Goal: Contribute content: Add original content to the website for others to see

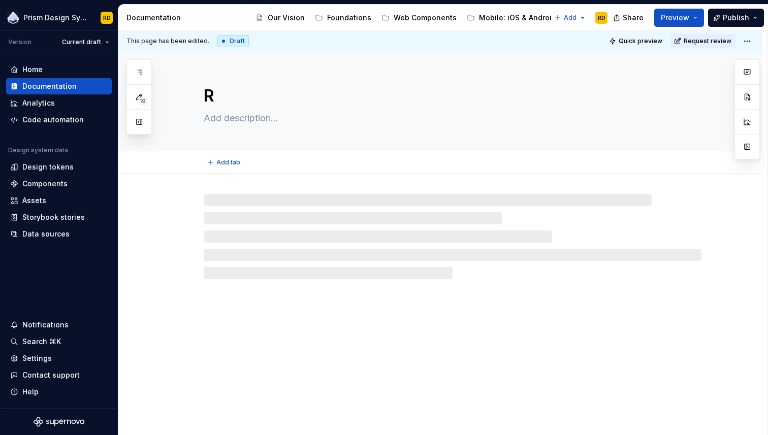
type textarea "*"
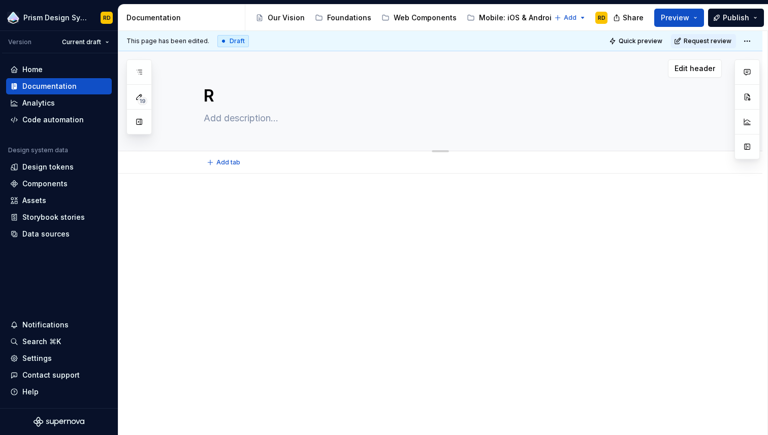
click at [254, 94] on textarea "R" at bounding box center [451, 96] width 498 height 24
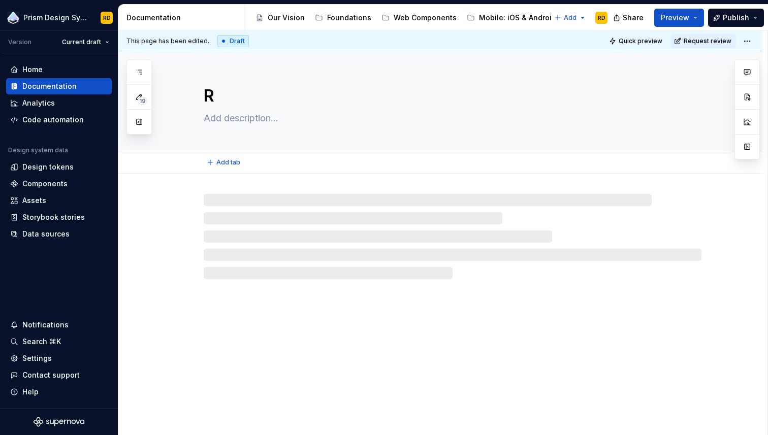
click at [257, 99] on textarea "R" at bounding box center [451, 96] width 498 height 24
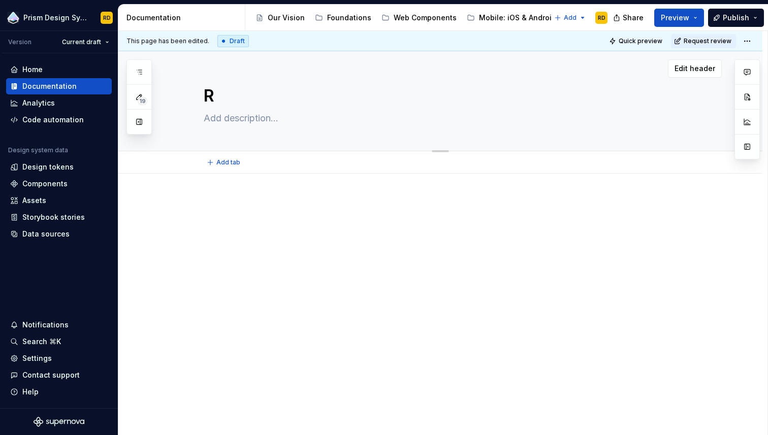
type textarea "*"
type textarea "Re"
type textarea "*"
type textarea "Rel"
type textarea "*"
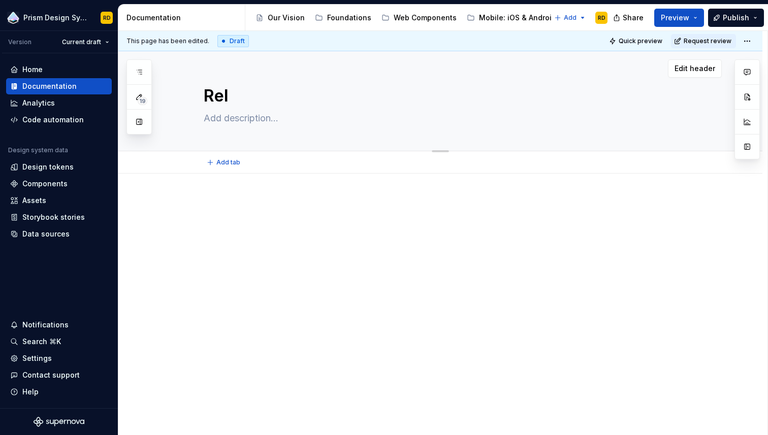
type textarea "Rele"
type textarea "*"
type textarea "Relea"
type textarea "*"
type textarea "Releas"
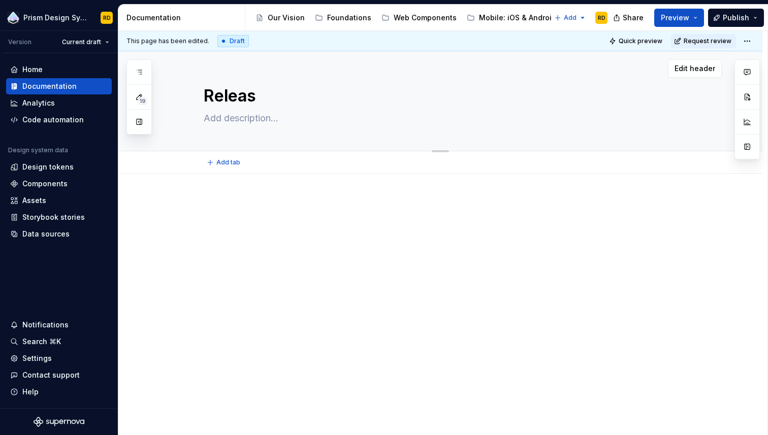
type textarea "*"
type textarea "Release"
type textarea "*"
type textarea "Releases"
type textarea "*"
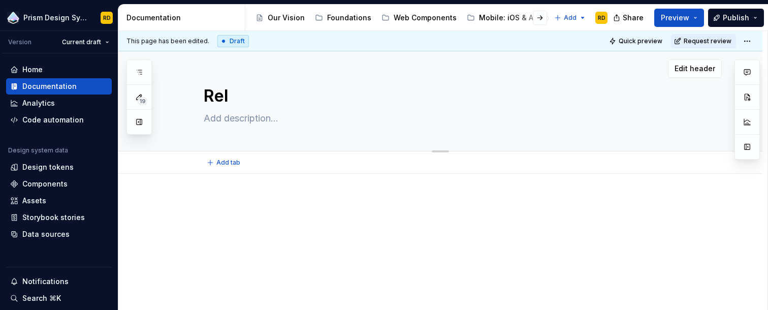
click at [246, 96] on textarea "Rel" at bounding box center [451, 96] width 498 height 24
click at [252, 97] on textarea "Rel" at bounding box center [451, 96] width 498 height 24
type textarea "*"
type textarea "Relea"
type textarea "*"
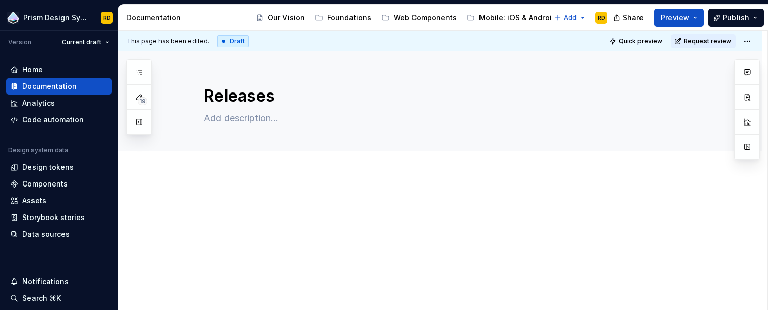
click at [229, 219] on div at bounding box center [453, 217] width 498 height 39
type textarea "*"
click at [266, 242] on p "1.0.0 - Date" at bounding box center [453, 241] width 498 height 12
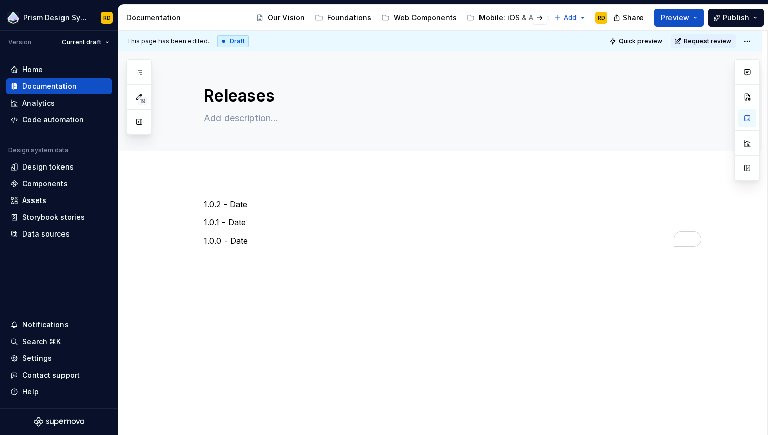
click at [473, 266] on div "1.0.2 - Date 1.0.1 - Date 1.0.0 - Date" at bounding box center [440, 282] width 644 height 216
click at [276, 238] on p "1.0.0 - Date" at bounding box center [453, 241] width 498 height 12
click at [139, 70] on icon "button" at bounding box center [139, 72] width 5 height 4
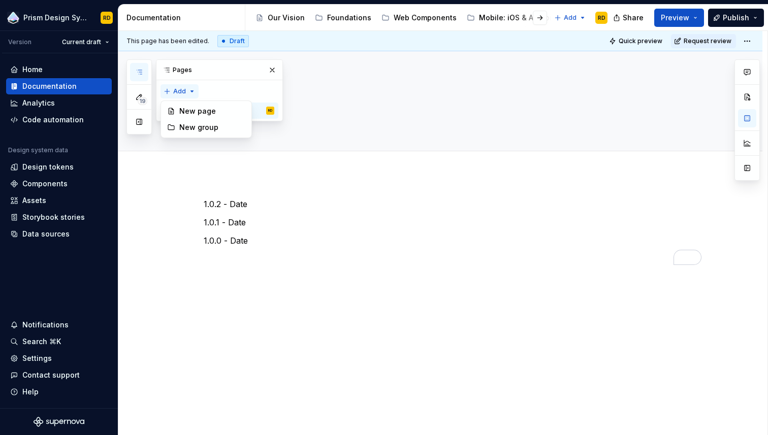
click at [191, 89] on div "19 Pages Add Accessibility guide for tree Page tree. Navigate the tree with the…" at bounding box center [204, 96] width 156 height 75
click at [193, 109] on div "New page" at bounding box center [212, 111] width 66 height 10
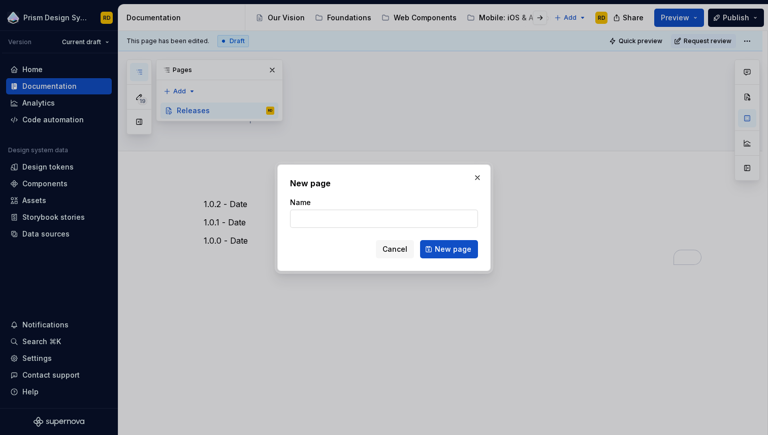
type textarea "*"
type input "1.0.0"
click at [453, 250] on span "New page" at bounding box center [453, 249] width 37 height 10
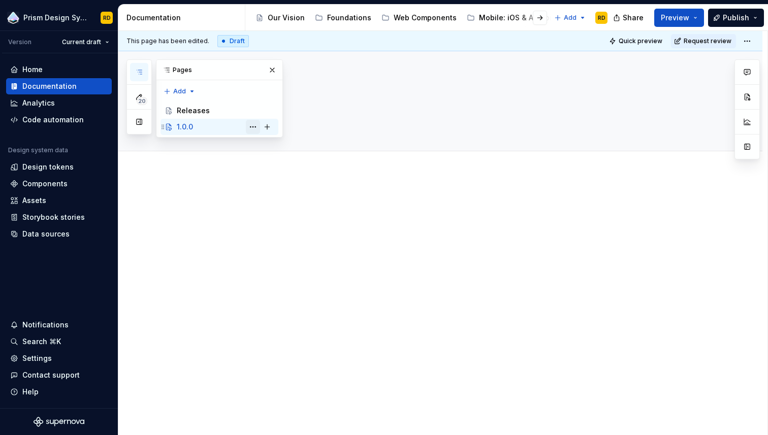
click at [254, 127] on button "Page tree" at bounding box center [253, 127] width 14 height 14
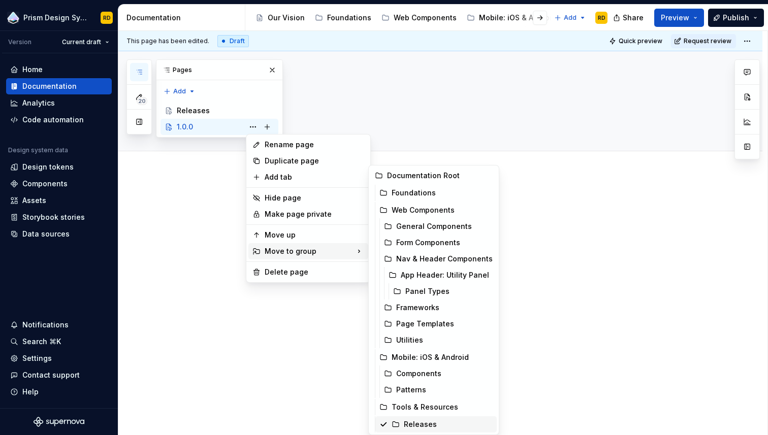
click at [418, 309] on div "Releases" at bounding box center [448, 425] width 89 height 10
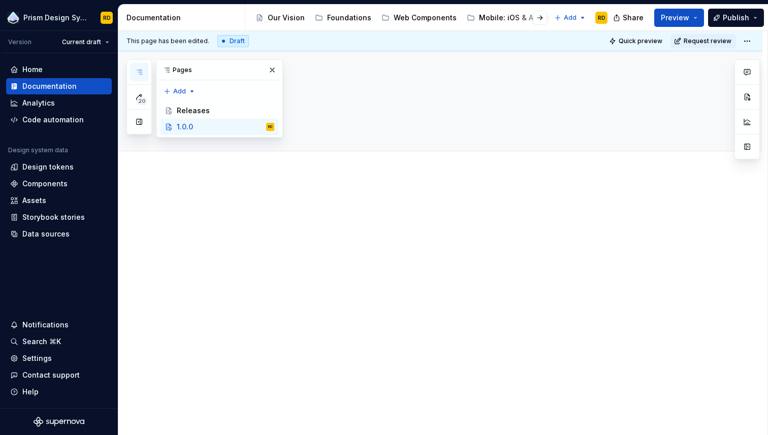
click at [396, 211] on div at bounding box center [453, 217] width 498 height 39
click at [306, 214] on div at bounding box center [453, 217] width 498 height 39
click at [335, 139] on div "1.0.0" at bounding box center [453, 101] width 498 height 100
click at [272, 72] on button "button" at bounding box center [272, 70] width 14 height 14
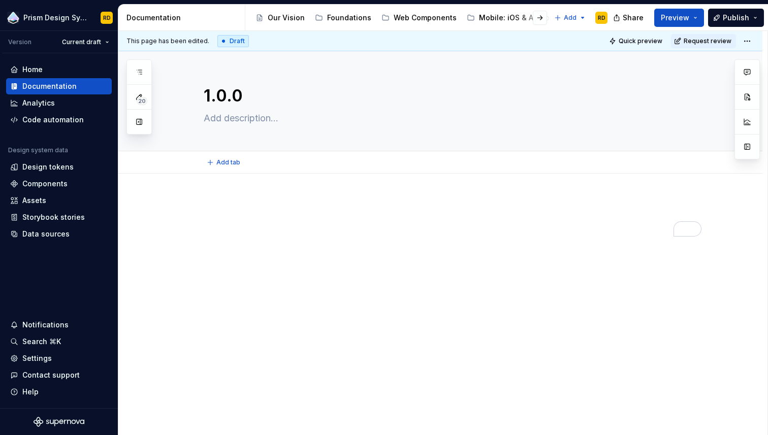
type textarea "*"
click at [222, 195] on div at bounding box center [440, 277] width 644 height 206
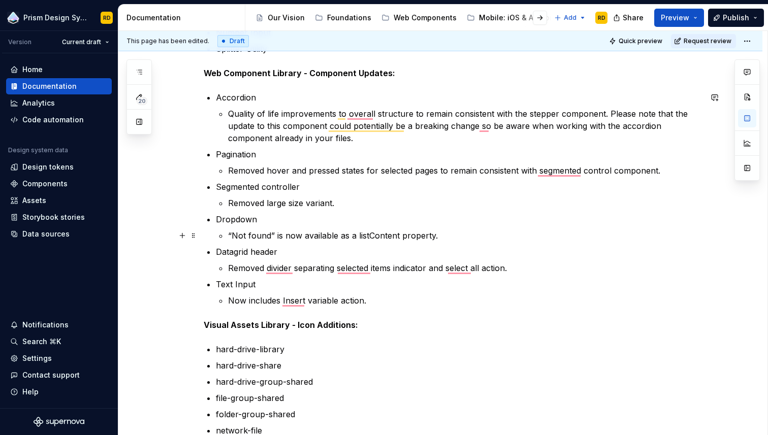
scroll to position [241, 0]
click at [383, 303] on p "Now includes Insert variable action." at bounding box center [464, 301] width 473 height 12
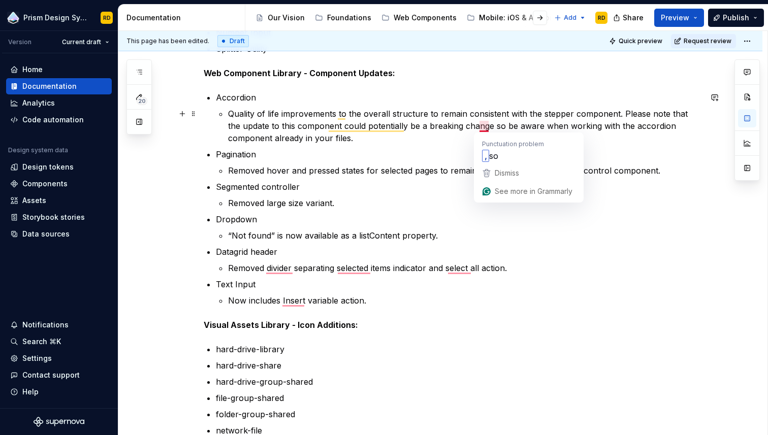
click at [486, 128] on p "Quality of life improvements to the overall structure to remain consistent with…" at bounding box center [464, 126] width 473 height 37
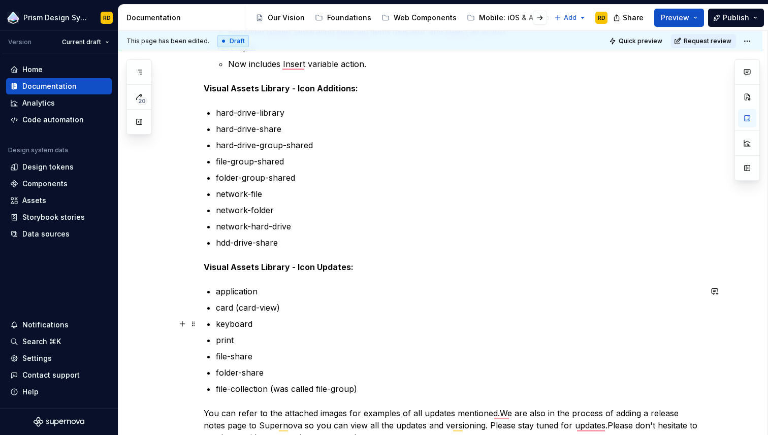
scroll to position [653, 0]
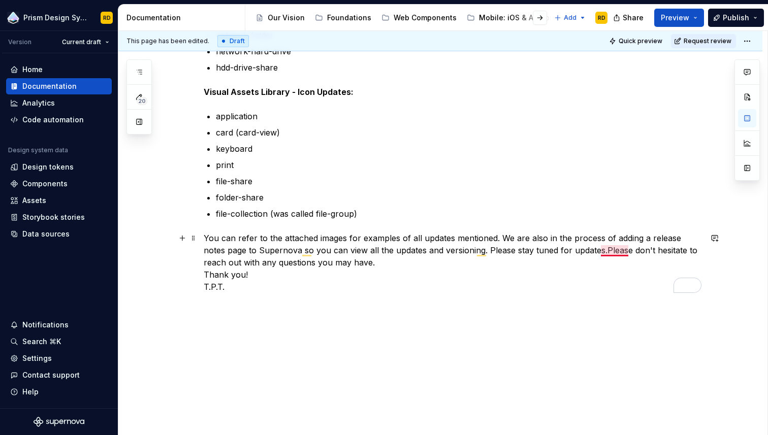
click at [620, 248] on p "You can refer to the attached images for examples of all updates mentioned. We …" at bounding box center [453, 262] width 498 height 61
click at [596, 290] on p "You can refer to the attached images for examples of all updates mentioned. We …" at bounding box center [453, 262] width 498 height 61
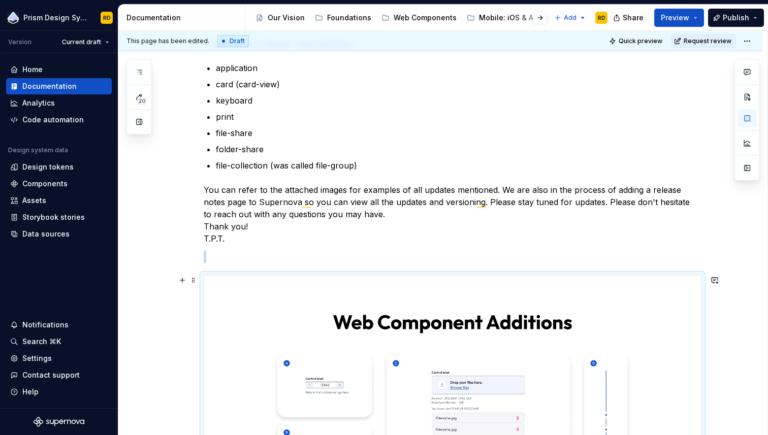
scroll to position [0, 0]
click at [261, 252] on p "To enrich screen reader interactions, please activate Accessibility in Grammarl…" at bounding box center [453, 256] width 498 height 12
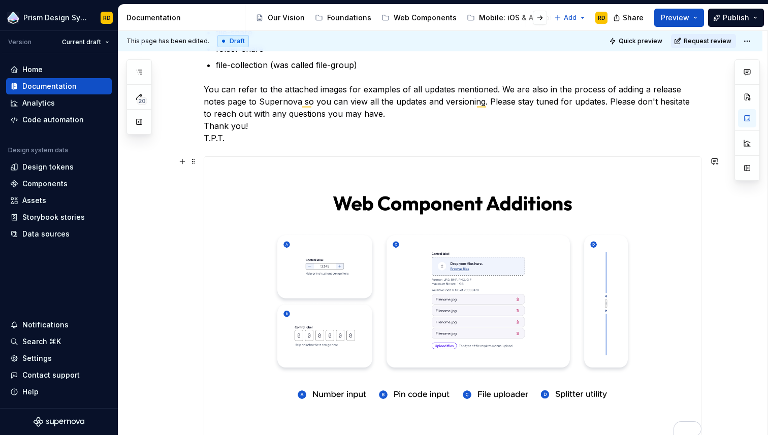
scroll to position [805, 0]
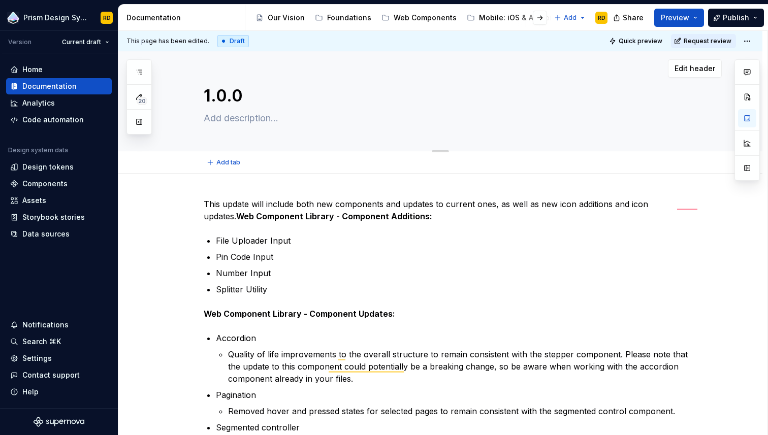
click at [272, 127] on div "1.0.0" at bounding box center [453, 101] width 498 height 100
click at [271, 120] on textarea at bounding box center [451, 118] width 498 height 16
type textarea "*"
type textarea "J"
type textarea "*"
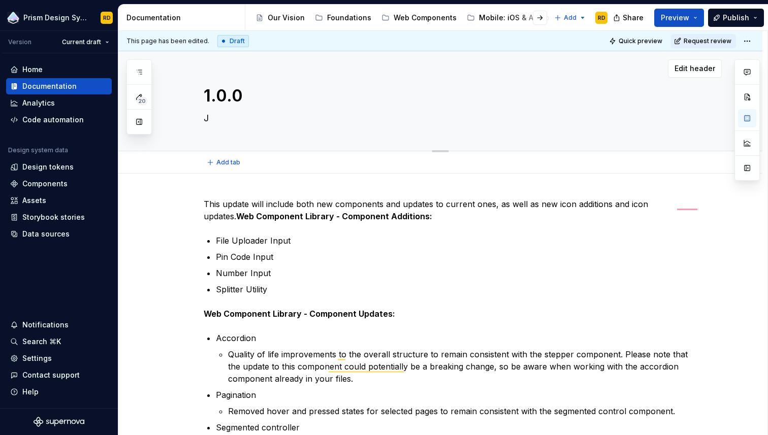
type textarea "Ju"
type textarea "*"
type textarea "Jul"
type textarea "*"
type textarea "Jul"
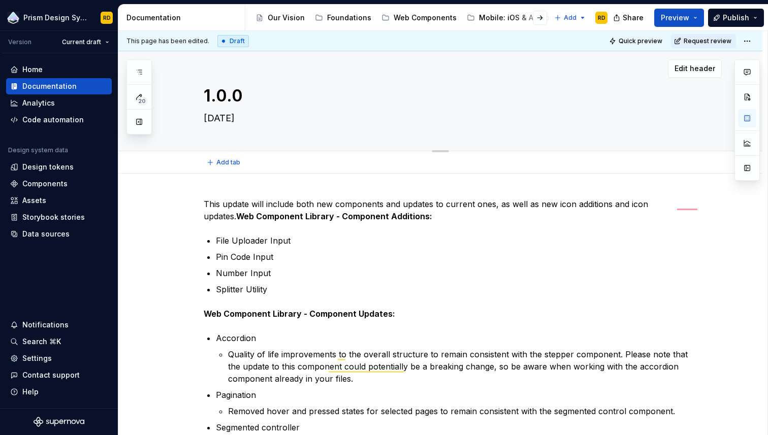
type textarea "*"
type textarea "Jul 2"
type textarea "*"
type textarea "Jul 24"
type textarea "*"
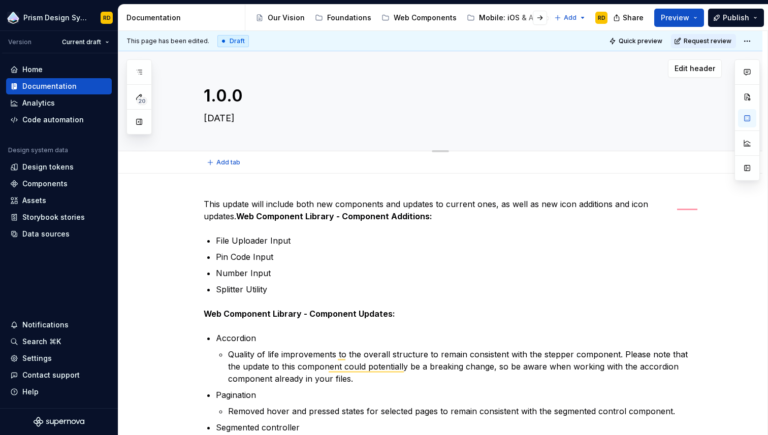
type textarea "Jul 24"
type textarea "*"
type textarea "Jul 24"
type textarea "*"
type textarea "Jul 2"
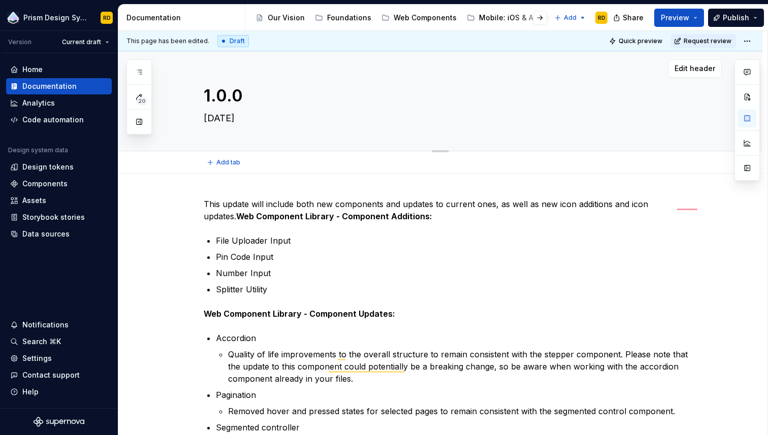
type textarea "*"
type textarea "Jul"
type textarea "*"
type textarea "Jul"
type textarea "*"
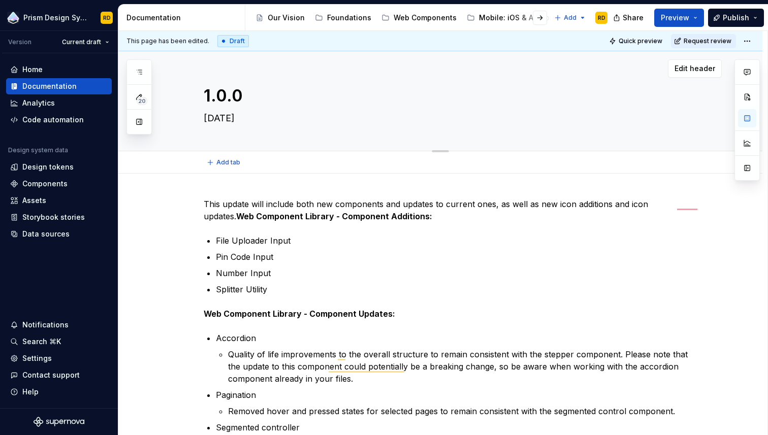
type textarea "Jul 2"
type textarea "*"
type textarea "Jul 24"
type textarea "*"
type textarea "Jul 24."
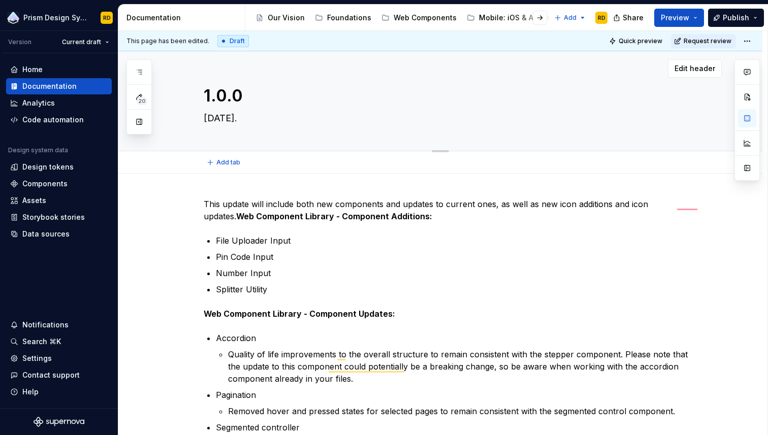
type textarea "*"
type textarea "Jul 24."
type textarea "*"
type textarea "Jul 24. 2"
type textarea "*"
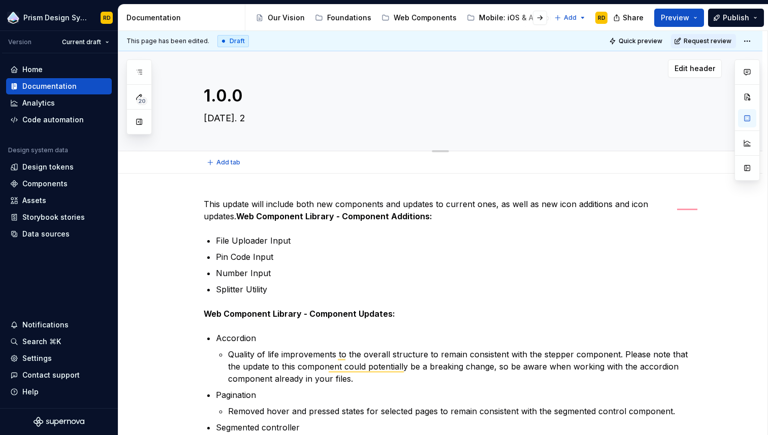
type textarea "Jul 24. 20"
type textarea "*"
type textarea "Jul 24. 202"
type textarea "*"
type textarea "Jul 24. 2025"
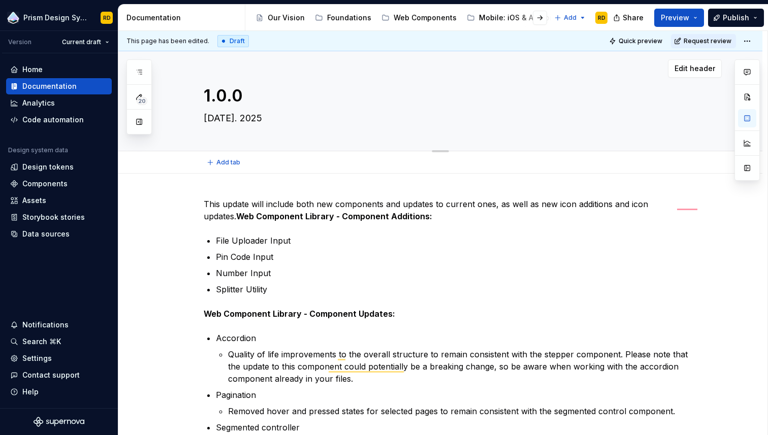
type textarea "*"
type textarea "Jul 24 2025"
type textarea "*"
type textarea "Jul 24, 2025"
type textarea "*"
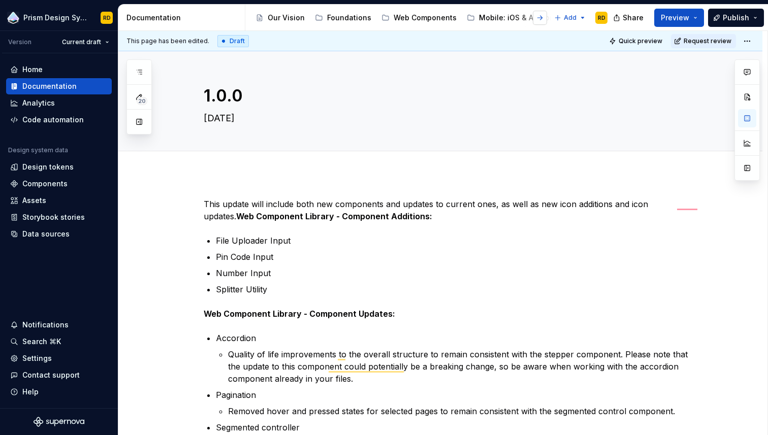
type textarea "Jul 24, 2025"
click at [541, 17] on button "button" at bounding box center [540, 18] width 14 height 14
click at [534, 17] on div "Releases" at bounding box center [550, 18] width 33 height 10
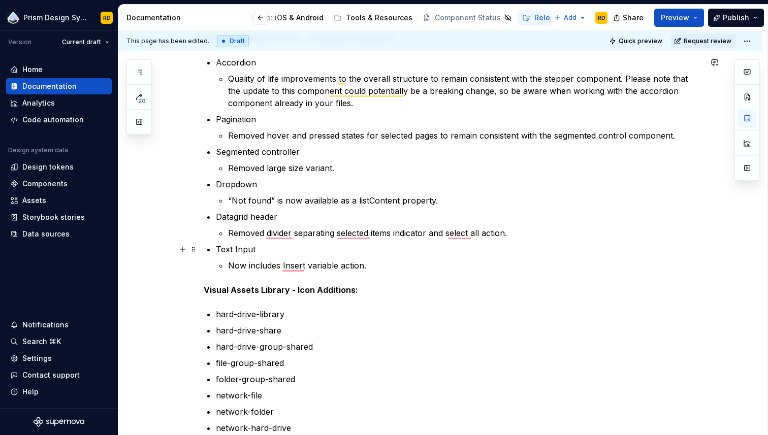
scroll to position [277, 0]
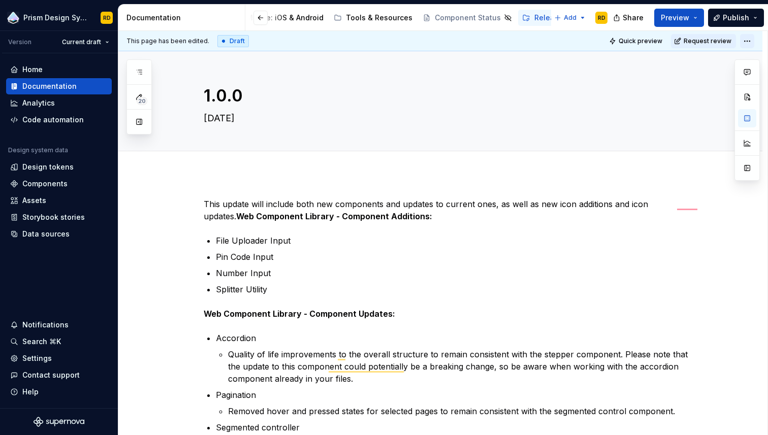
click at [751, 40] on html "Prism Design System RD Version Current draft Home Documentation Analytics Code …" at bounding box center [384, 217] width 768 height 435
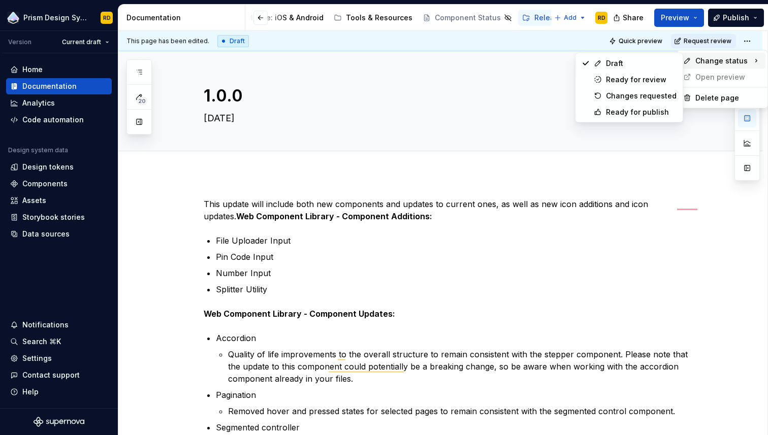
click at [736, 202] on html "Prism Design System RD Version Current draft Home Documentation Analytics Code …" at bounding box center [384, 217] width 768 height 435
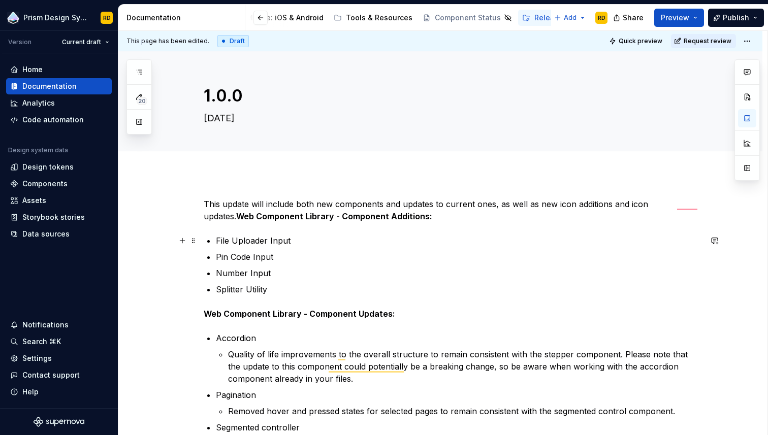
click at [414, 221] on p "This update will include both new components and updates to current ones, as we…" at bounding box center [453, 210] width 498 height 24
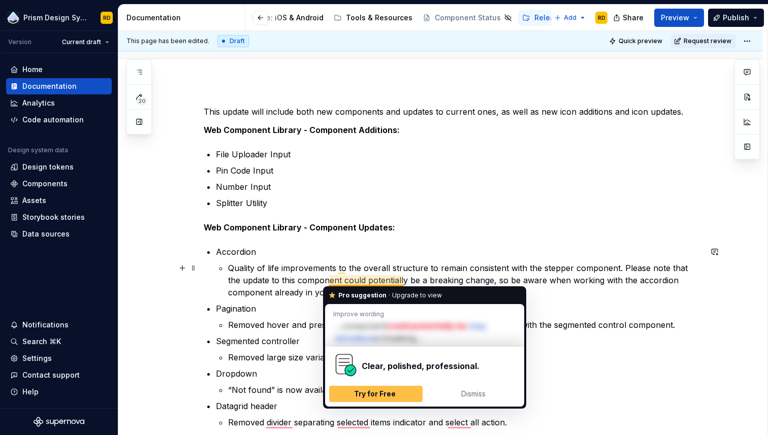
click at [384, 279] on p "Quality of life improvements to the overall structure to remain consistent with…" at bounding box center [464, 280] width 473 height 37
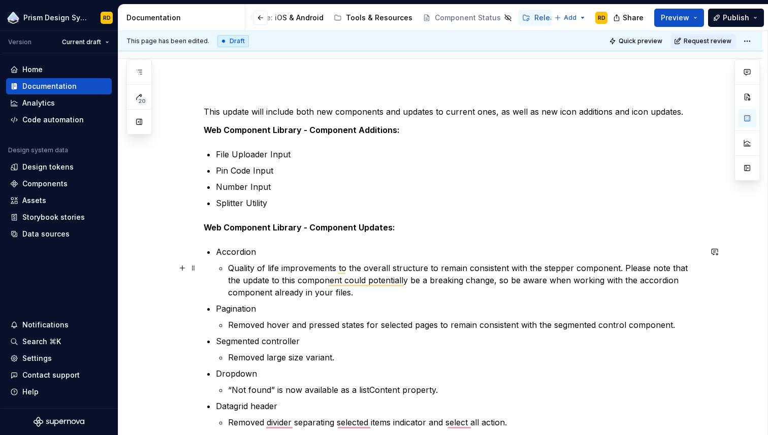
click at [382, 274] on p "Quality of life improvements to the overall structure to remain consistent with…" at bounding box center [464, 280] width 473 height 37
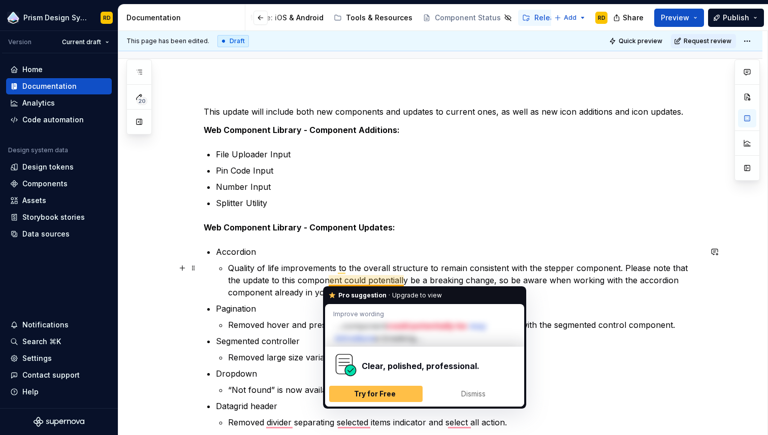
click at [402, 283] on p "Quality of life improvements to the overall structure to remain consistent with…" at bounding box center [464, 280] width 473 height 37
click at [439, 272] on p "Quality of life improvements to the overall structure to remain consistent with…" at bounding box center [464, 280] width 473 height 37
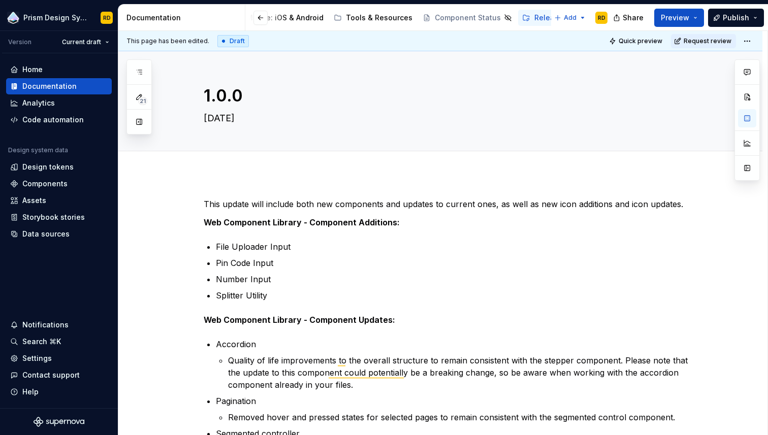
type textarea "*"
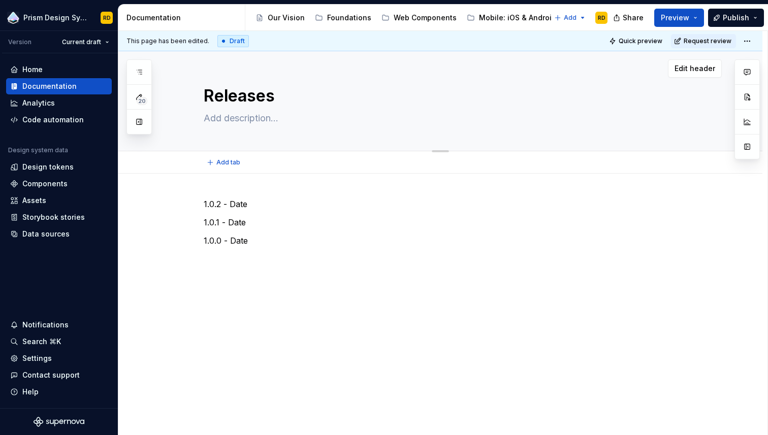
click at [267, 119] on textarea at bounding box center [451, 118] width 498 height 16
paste textarea "If there is a massive change that affects multiple components, that should affe…"
type textarea "*"
type textarea "If there is a massive change that affects multiple components, that should affe…"
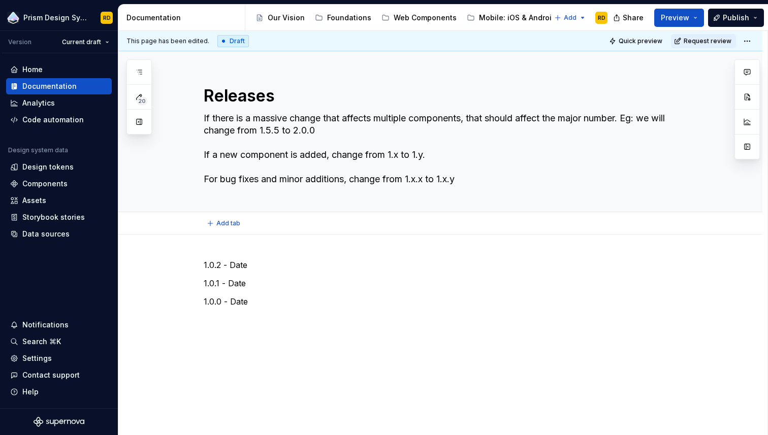
type textarea "*"
click at [217, 283] on p "1.0.1 - Date" at bounding box center [453, 283] width 498 height 12
type textarea "*"
click at [253, 305] on p "1.0.0 - Date" at bounding box center [453, 302] width 498 height 12
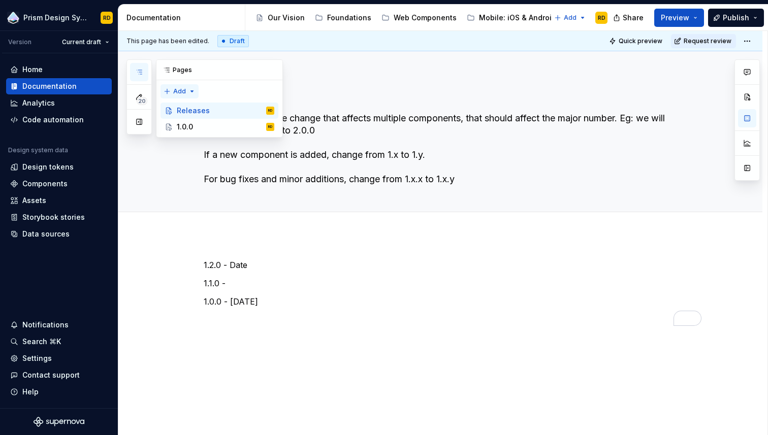
click at [188, 90] on div "20 Pages Add Accessibility guide for tree Page tree. Navigate the tree with the…" at bounding box center [204, 98] width 156 height 78
click at [195, 113] on div "New page" at bounding box center [212, 111] width 66 height 10
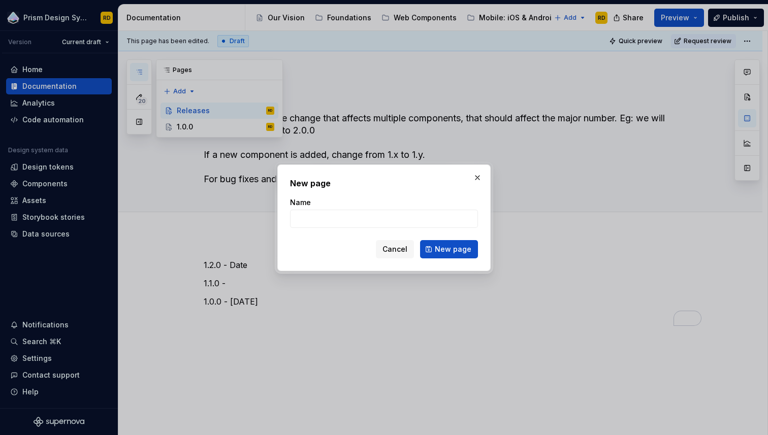
type textarea "*"
type input "1.1.0"
click at [457, 249] on span "New page" at bounding box center [453, 249] width 37 height 10
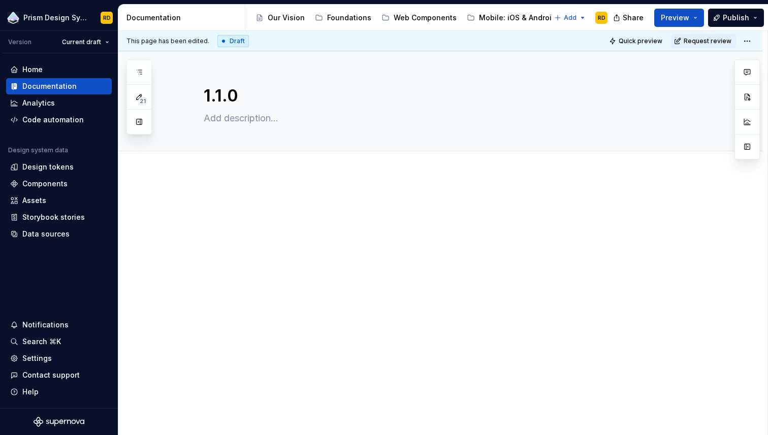
click at [235, 184] on div at bounding box center [440, 277] width 644 height 206
click at [238, 199] on p at bounding box center [453, 204] width 498 height 12
type textarea "*"
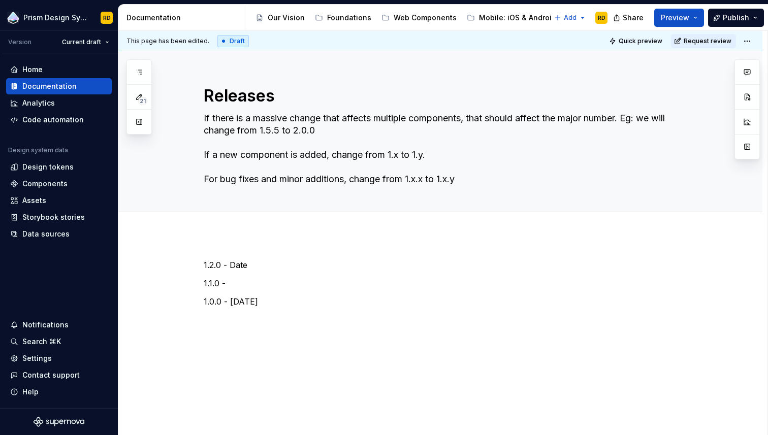
type textarea "*"
